Goal: Task Accomplishment & Management: Manage account settings

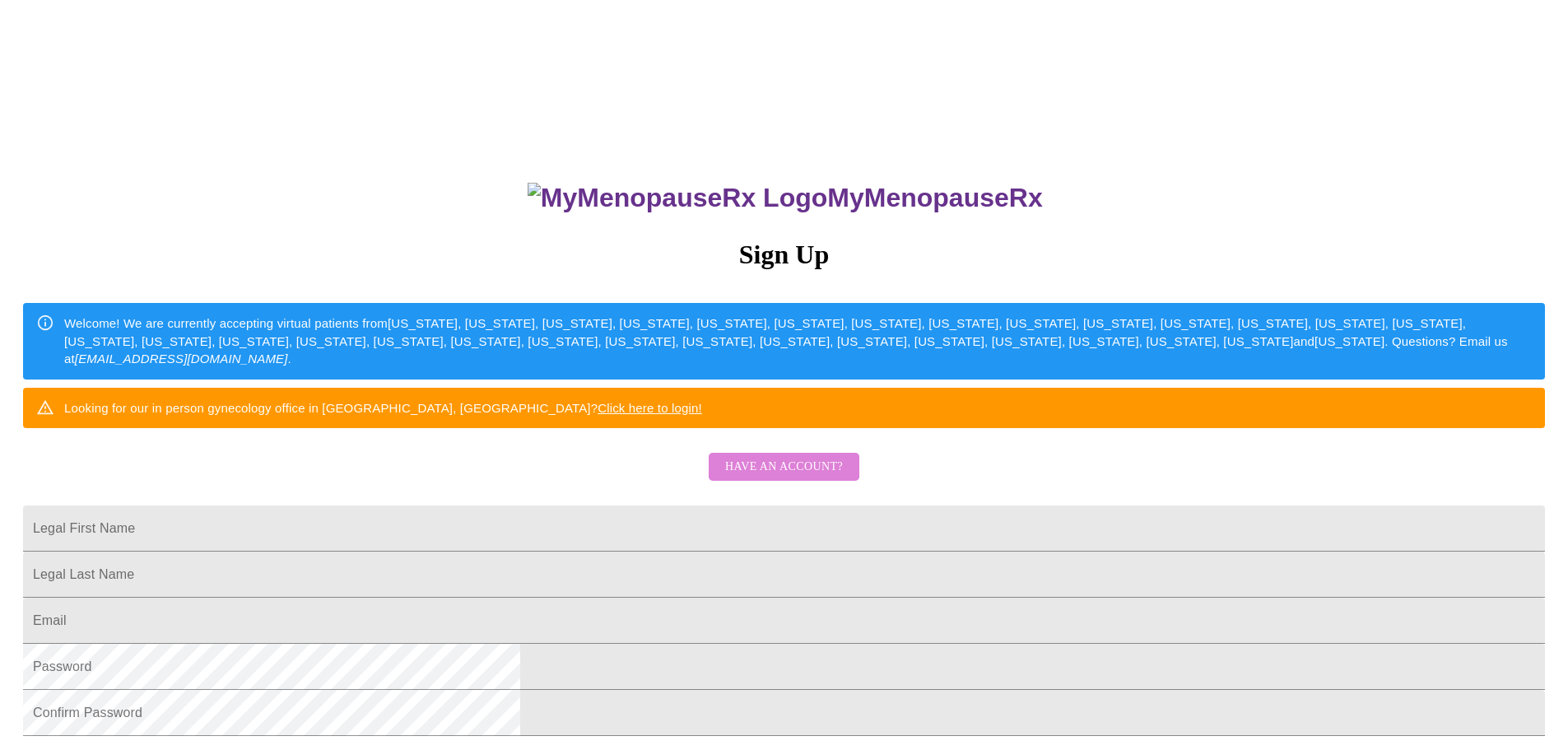
click at [818, 478] on span "Have an account?" at bounding box center [784, 467] width 118 height 21
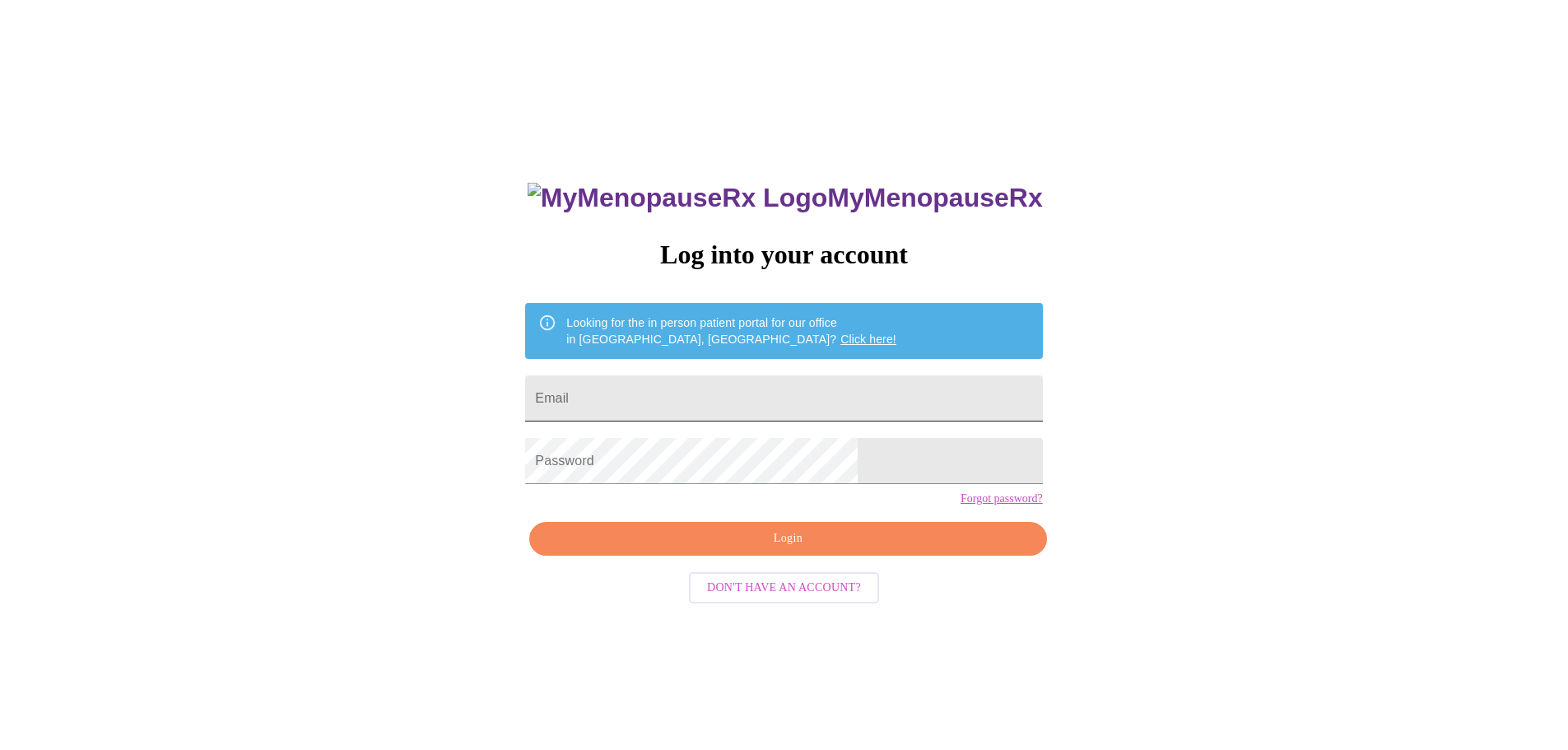
click at [737, 382] on input "Email" at bounding box center [783, 397] width 516 height 46
type input "[EMAIL_ADDRESS][DOMAIN_NAME]"
click at [748, 549] on span "Login" at bounding box center [787, 538] width 479 height 21
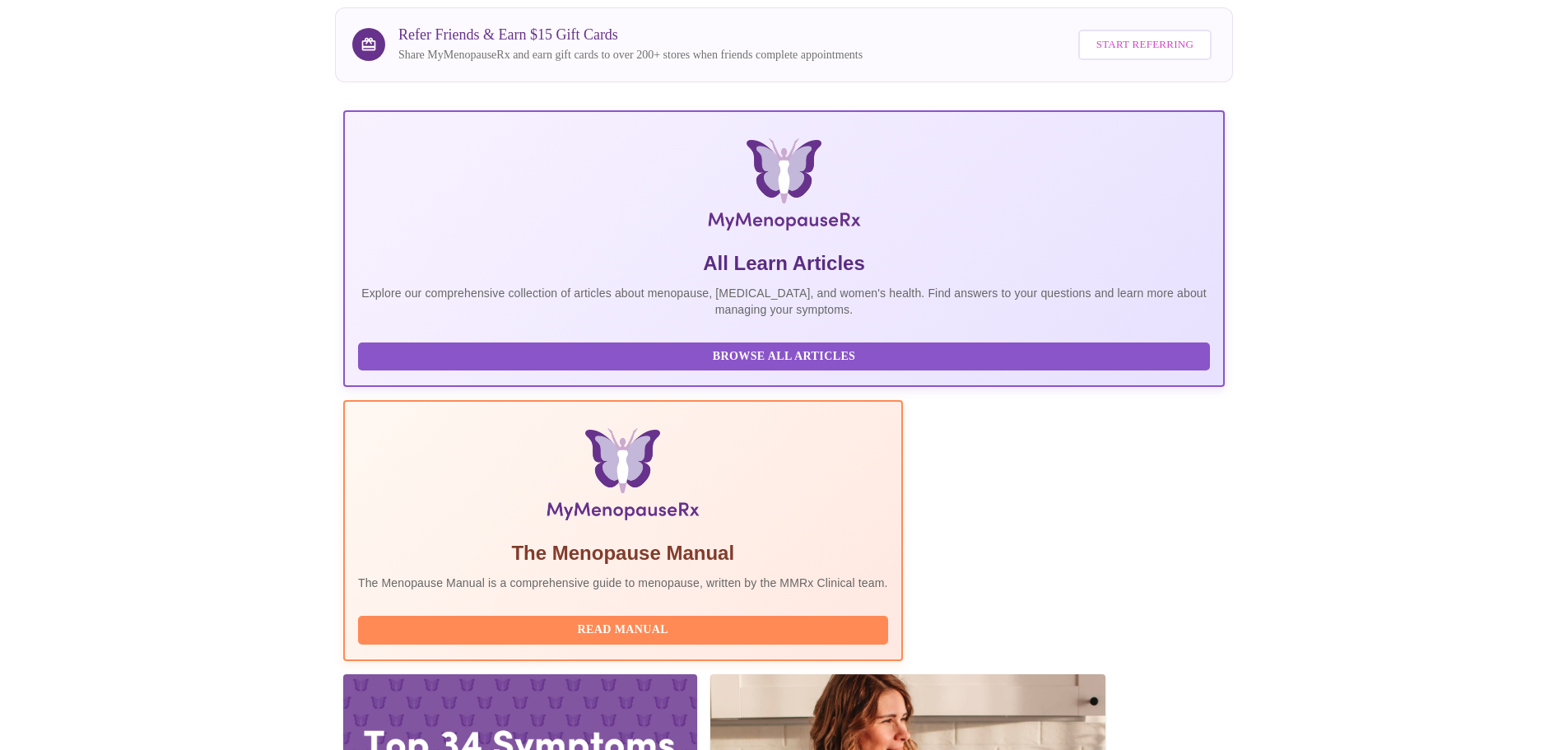
scroll to position [151, 0]
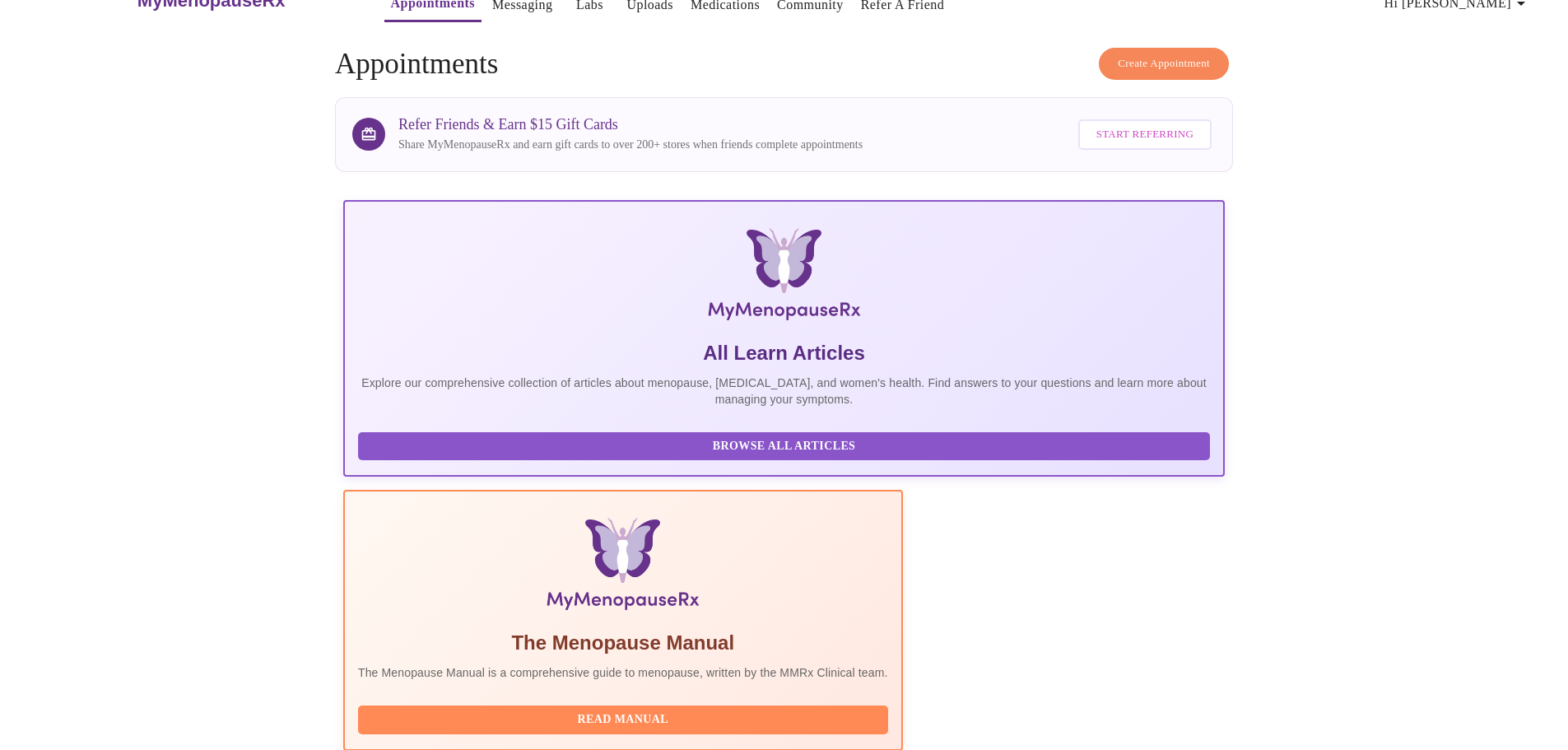
scroll to position [21, 0]
